Goal: Transaction & Acquisition: Purchase product/service

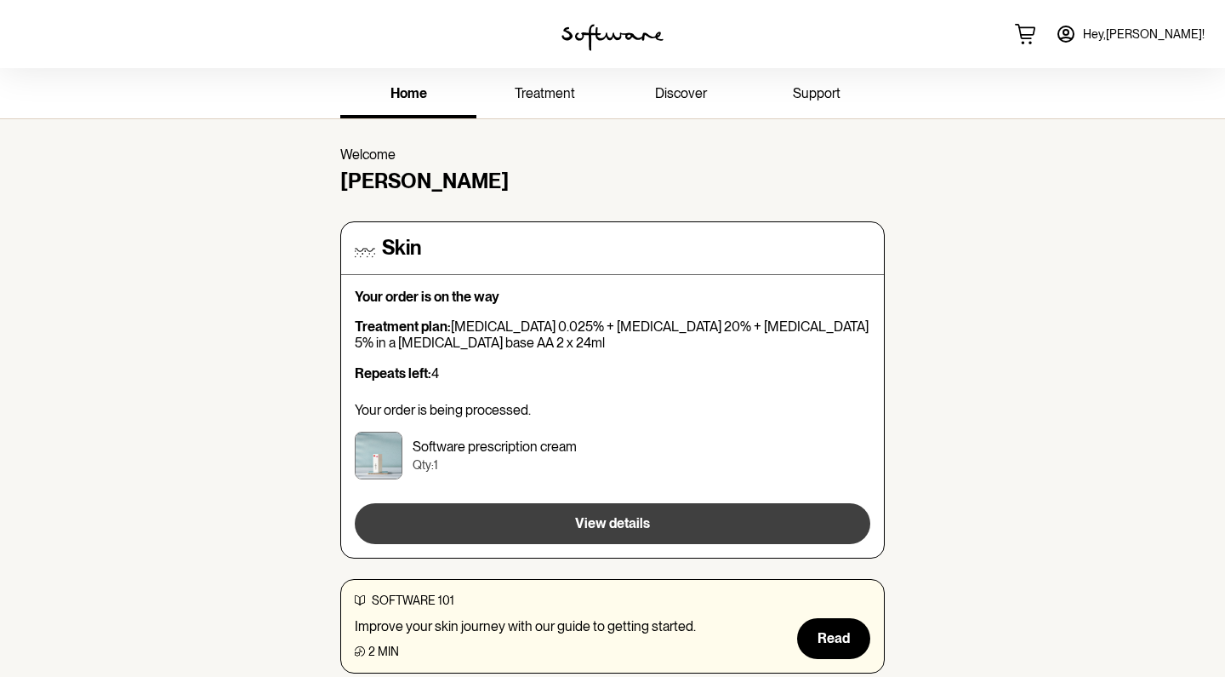
click at [603, 519] on span "View details" at bounding box center [612, 523] width 75 height 16
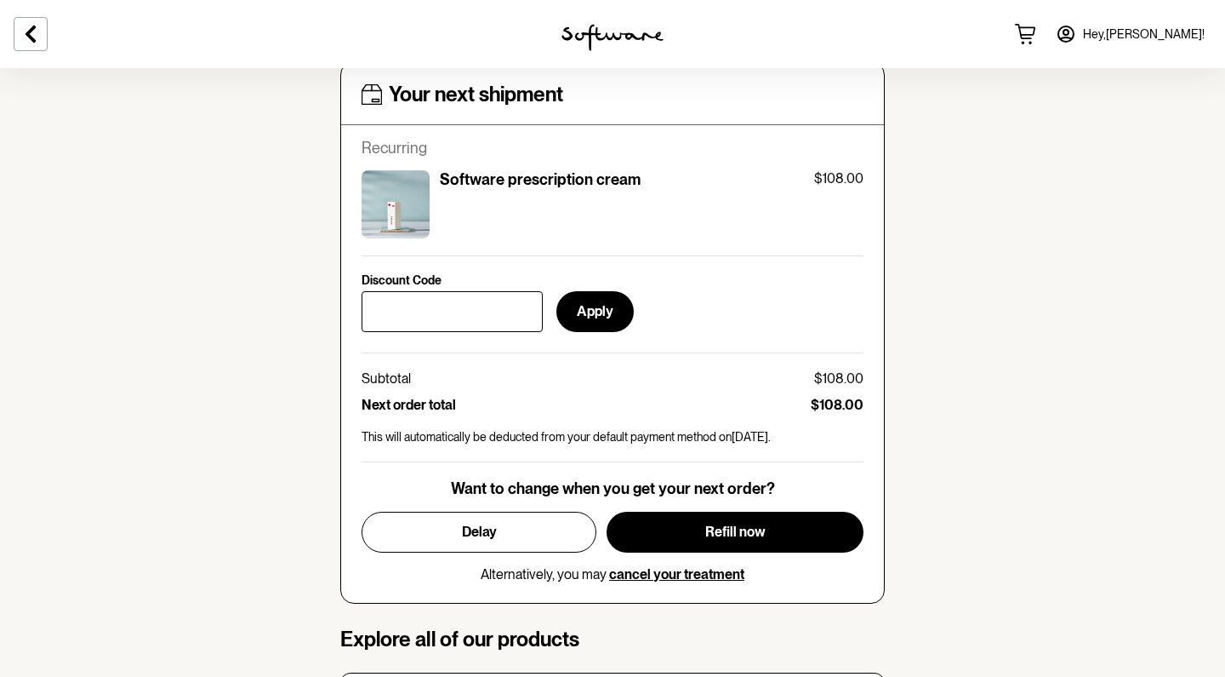
scroll to position [726, 0]
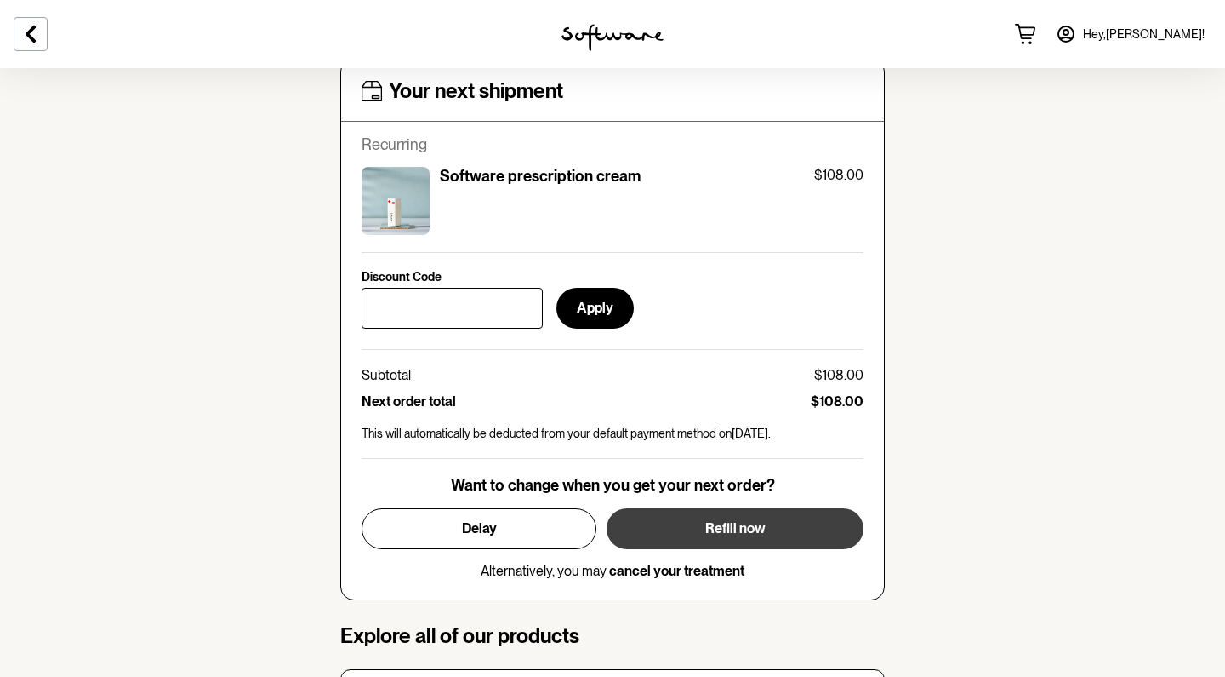
click at [683, 523] on button "Refill now" at bounding box center [735, 528] width 257 height 41
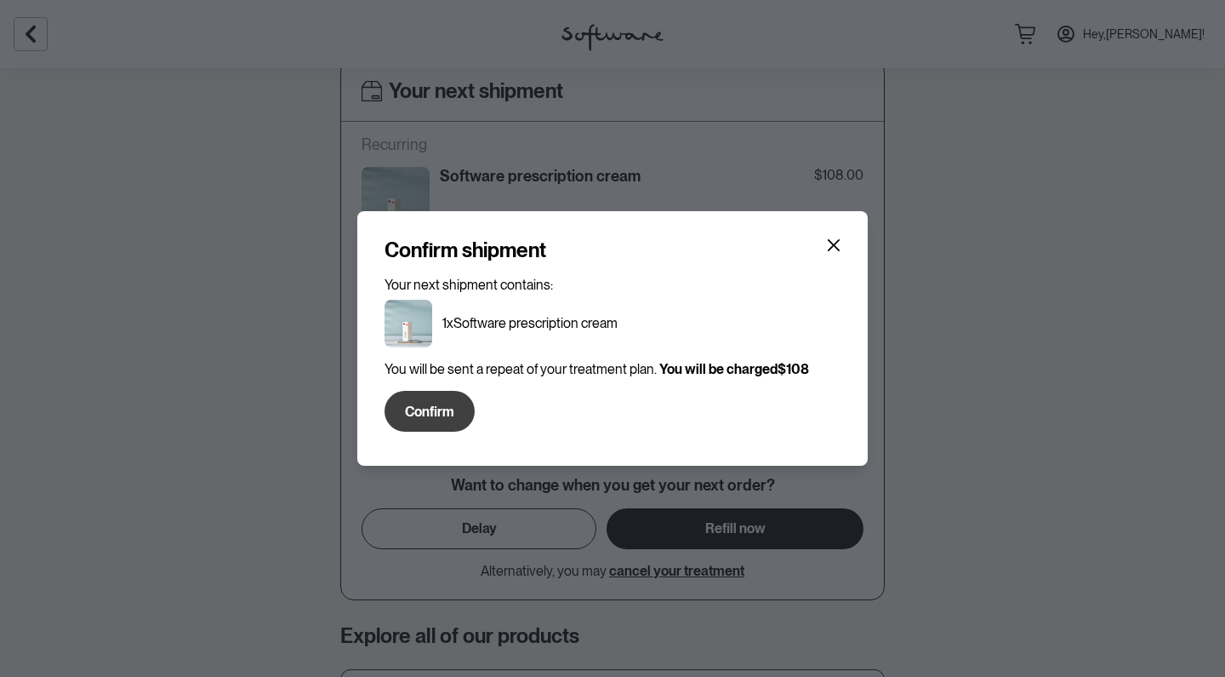
click at [441, 416] on span "Confirm" at bounding box center [429, 411] width 49 height 16
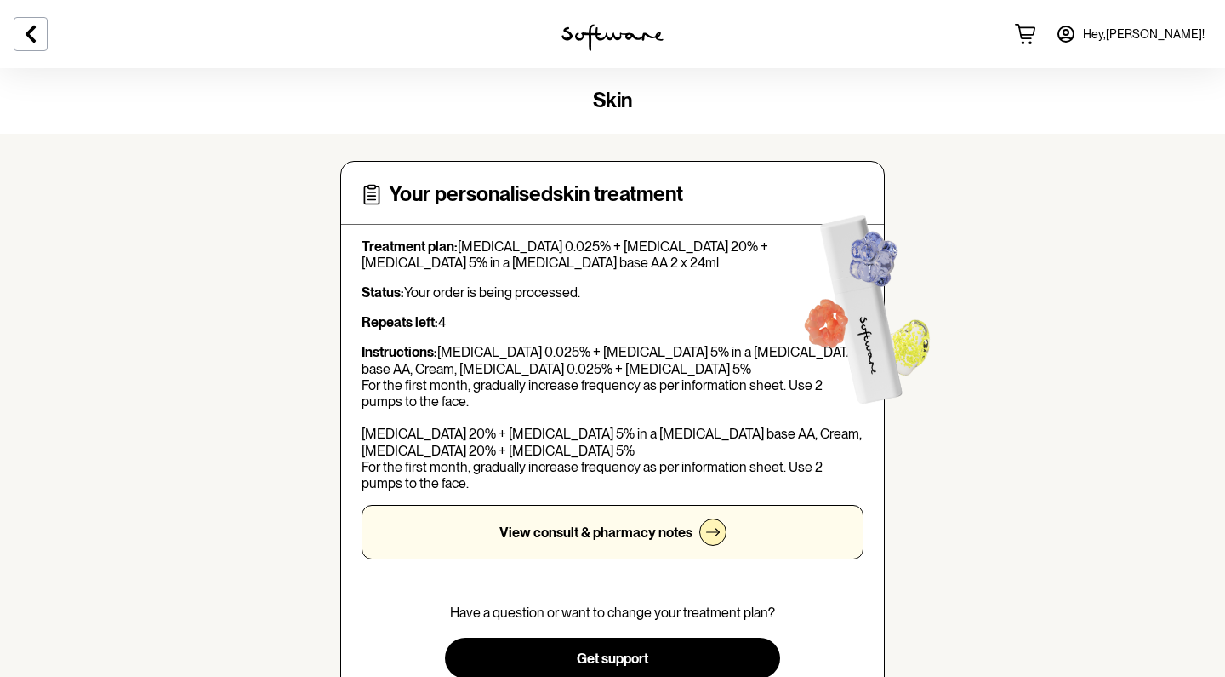
scroll to position [0, 0]
